Goal: Check status

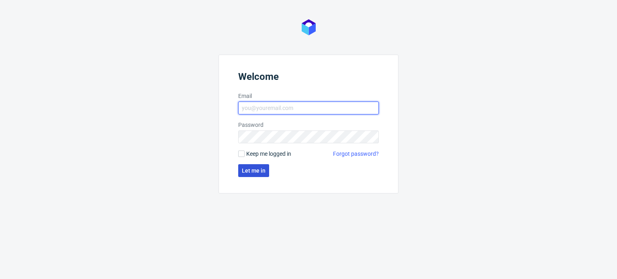
type input "[EMAIL_ADDRESS][PERSON_NAME][DOMAIN_NAME]"
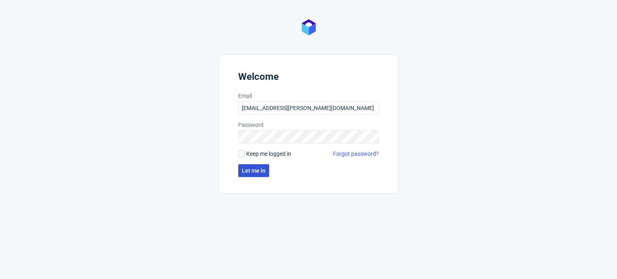
click at [255, 171] on span "Let me in" at bounding box center [254, 171] width 24 height 6
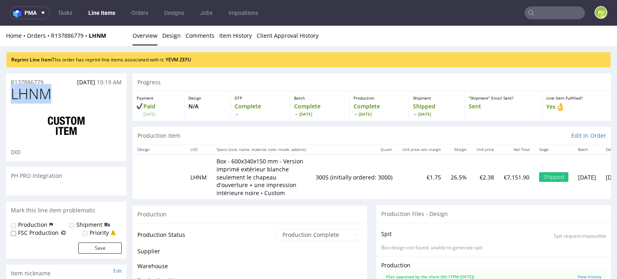
scroll to position [1322, 0]
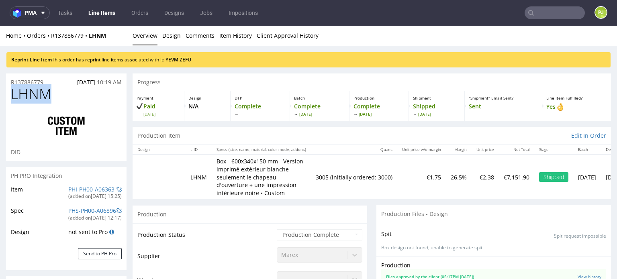
type input "3005"
drag, startPoint x: 56, startPoint y: 95, endPoint x: 13, endPoint y: 96, distance: 43.4
click at [13, 96] on h1 "LHNM" at bounding box center [66, 94] width 111 height 16
select select "in_progress"
copy span "LHNM"
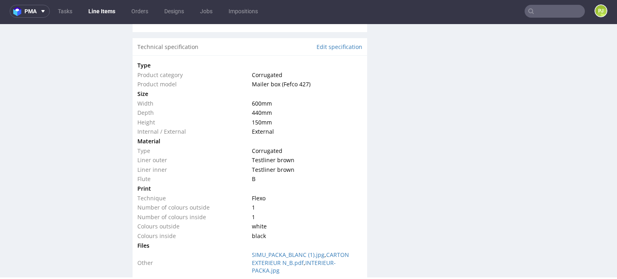
scroll to position [775, 0]
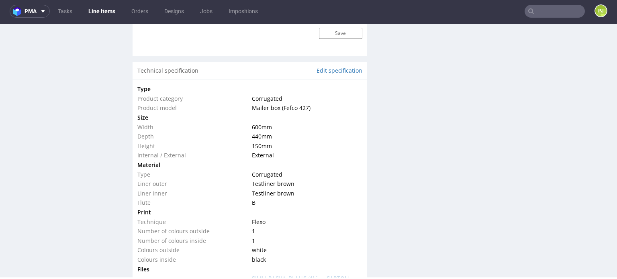
click at [544, 3] on nav "pma Tasks Line Items Orders Designs Jobs Impositions PJ" at bounding box center [308, 11] width 617 height 26
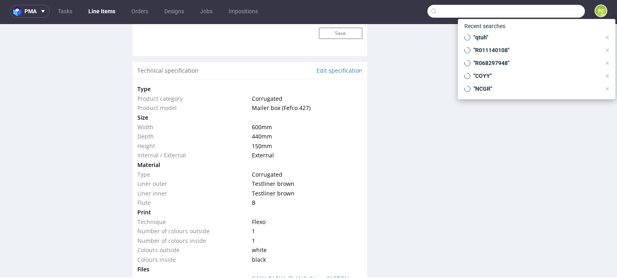
click at [533, 8] on input "text" at bounding box center [507, 11] width 158 height 13
paste input "TOTP"
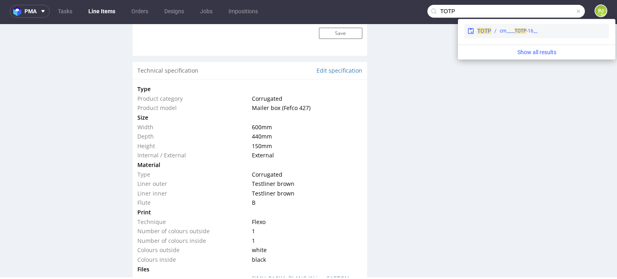
type input "TOTP"
click at [479, 34] on span "TOTP" at bounding box center [484, 31] width 14 height 6
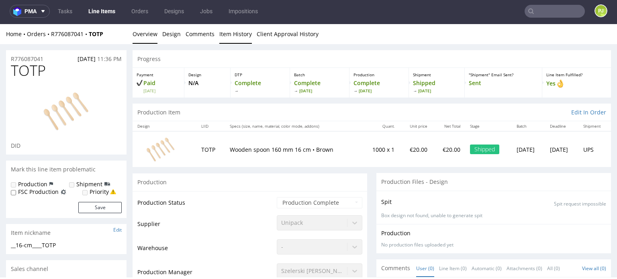
click at [229, 32] on link "Item History" at bounding box center [235, 34] width 33 height 20
